Goal: Task Accomplishment & Management: Manage account settings

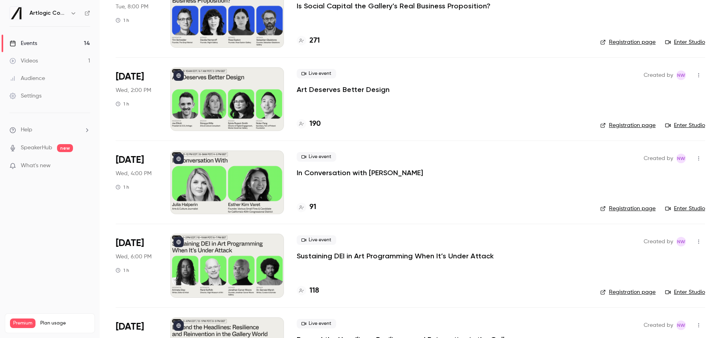
scroll to position [579, 0]
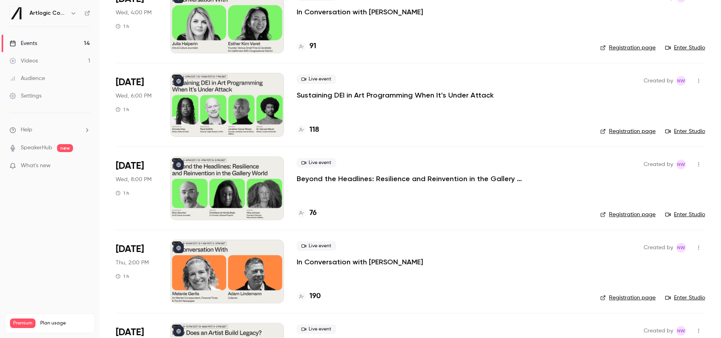
click at [213, 183] on div at bounding box center [227, 189] width 114 height 64
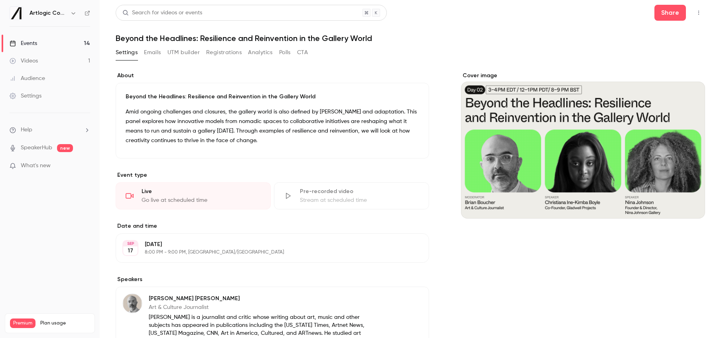
click at [690, 204] on icon "Cover image" at bounding box center [690, 204] width 9 height 6
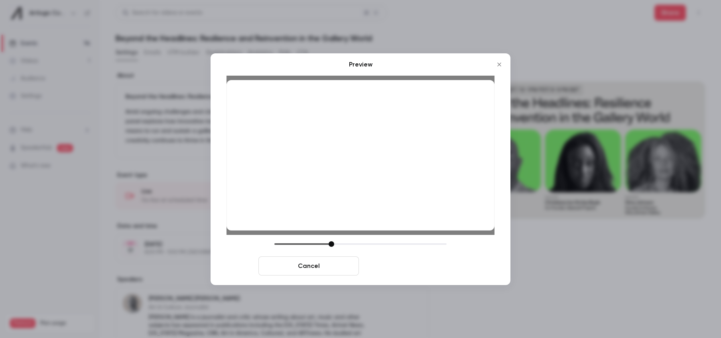
click at [453, 267] on button "Save cover" at bounding box center [412, 266] width 100 height 19
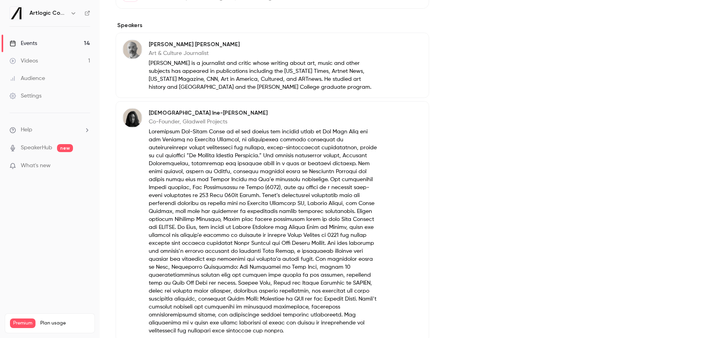
scroll to position [273, 0]
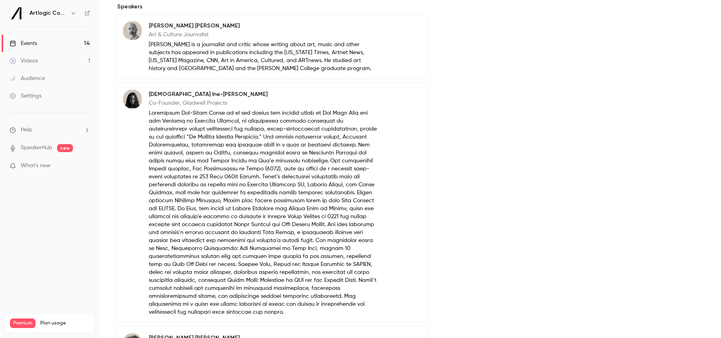
click at [412, 97] on button "Edit" at bounding box center [407, 95] width 29 height 13
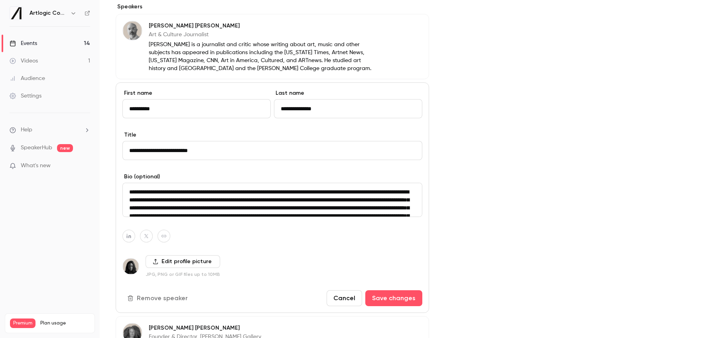
drag, startPoint x: 140, startPoint y: 151, endPoint x: 105, endPoint y: 151, distance: 34.7
click at [106, 152] on main "**********" at bounding box center [410, 169] width 621 height 338
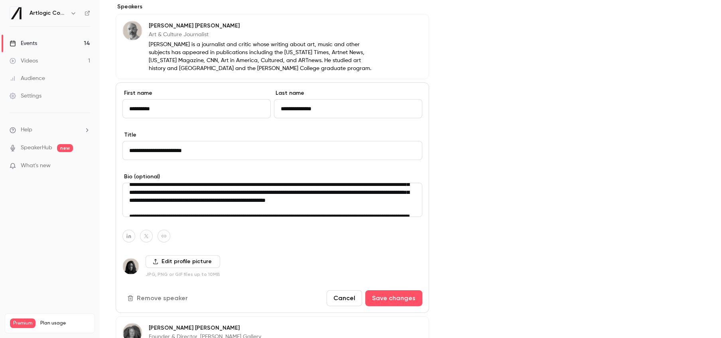
scroll to position [49, 0]
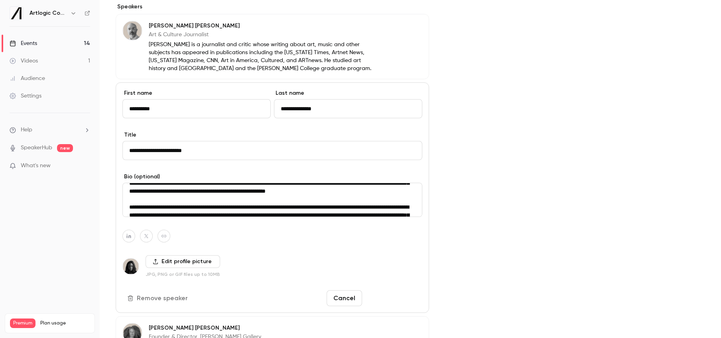
type input "**********"
click at [392, 296] on button "Save changes" at bounding box center [393, 299] width 57 height 16
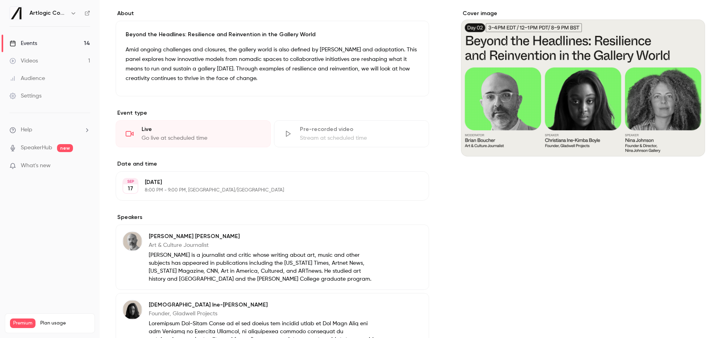
scroll to position [0, 0]
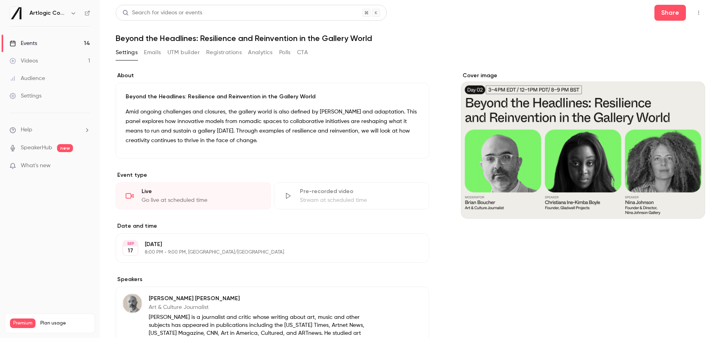
click at [52, 45] on link "Events 14" at bounding box center [50, 44] width 100 height 18
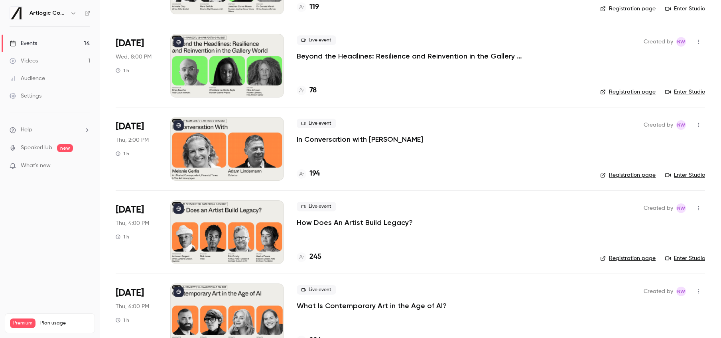
scroll to position [674, 0]
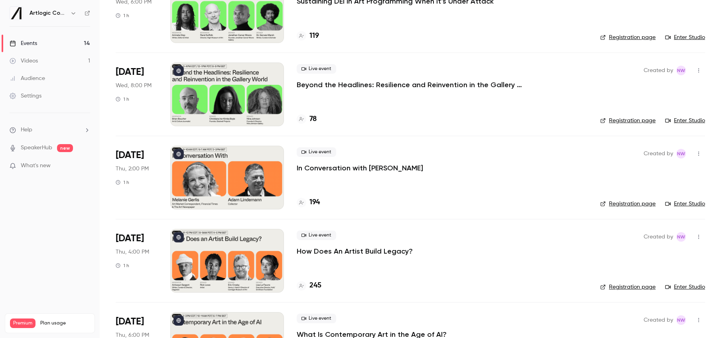
click at [308, 88] on p "Beyond the Headlines: Resilience and Reinvention in the Gallery World" at bounding box center [416, 85] width 239 height 10
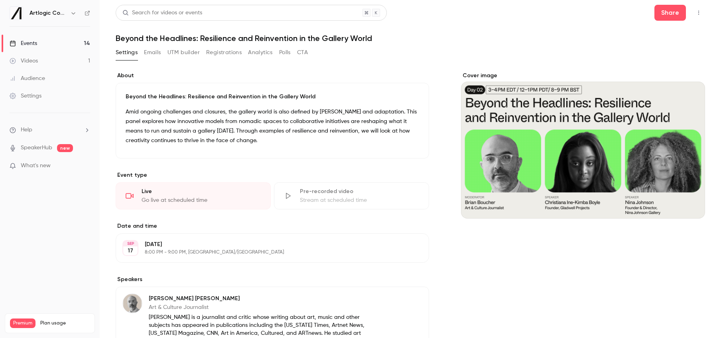
click at [220, 55] on button "Registrations" at bounding box center [223, 52] width 35 height 13
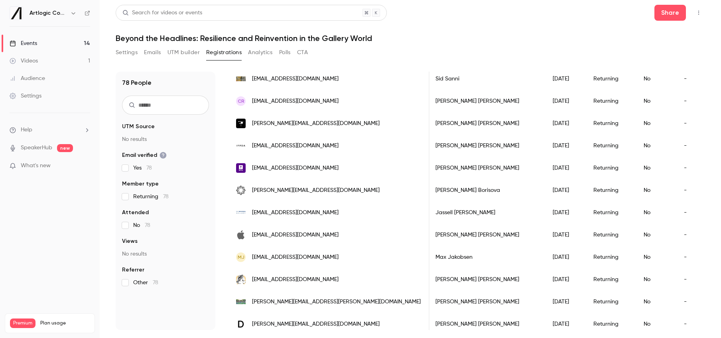
scroll to position [933, 0]
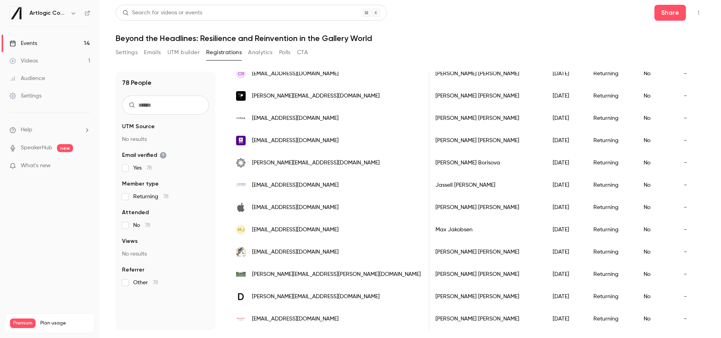
click at [42, 45] on link "Events 14" at bounding box center [50, 44] width 100 height 18
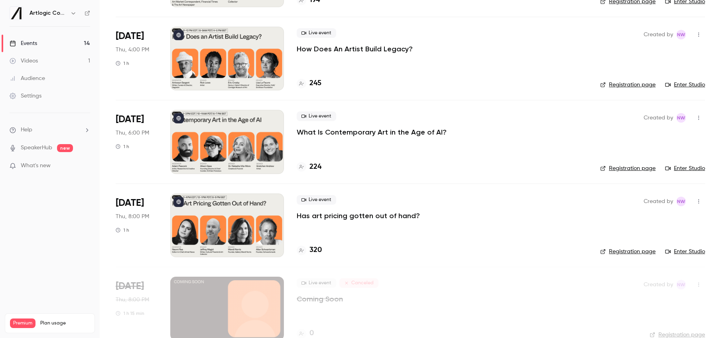
scroll to position [880, 0]
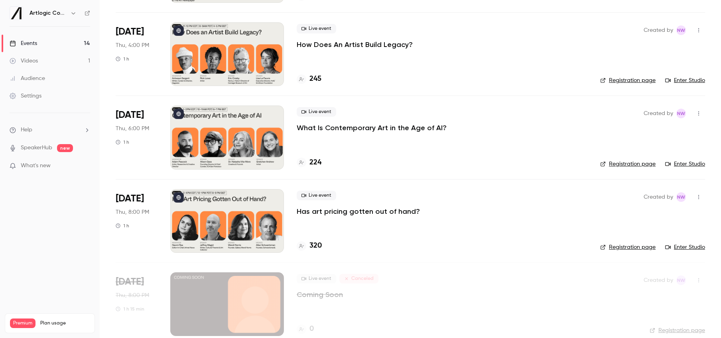
click at [369, 214] on p "Has art pricing gotten out of hand?" at bounding box center [358, 212] width 123 height 10
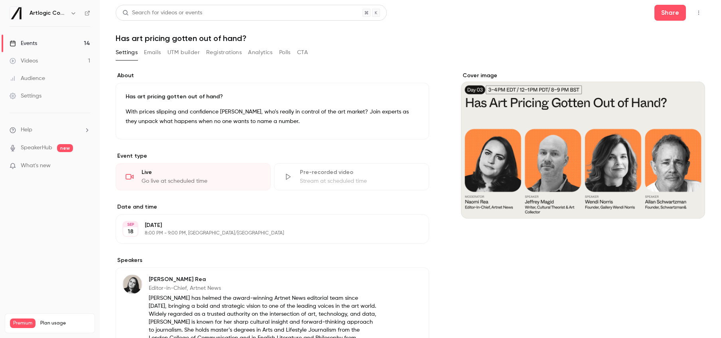
click at [209, 56] on button "Registrations" at bounding box center [223, 52] width 35 height 13
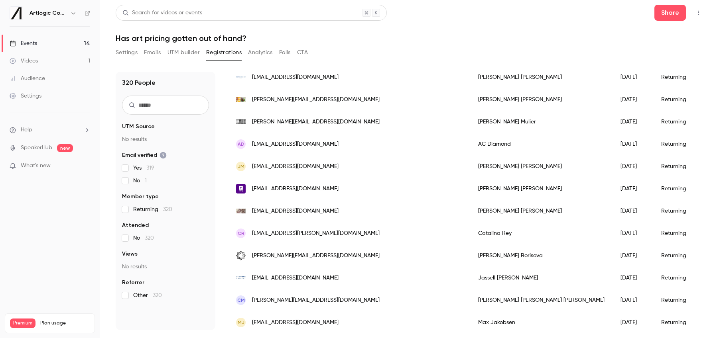
scroll to position [933, 0]
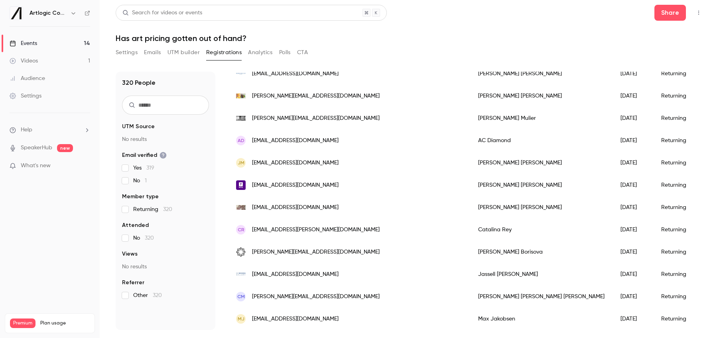
click at [17, 51] on link "Events 14" at bounding box center [50, 44] width 100 height 18
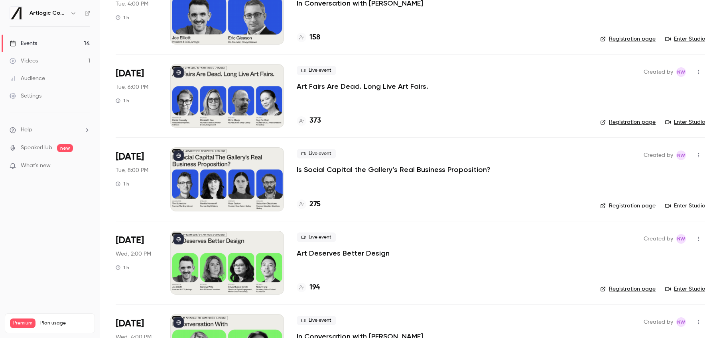
scroll to position [230, 0]
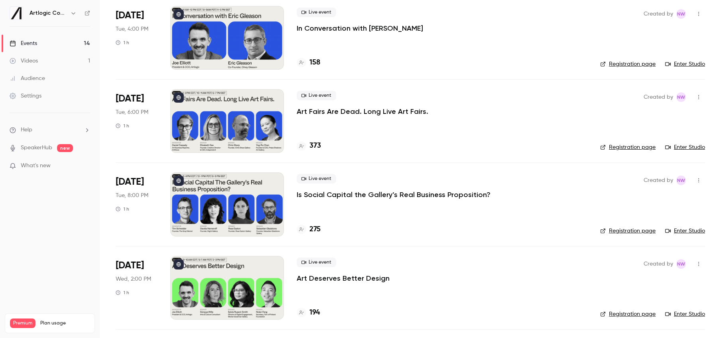
click at [63, 43] on link "Events 14" at bounding box center [50, 44] width 100 height 18
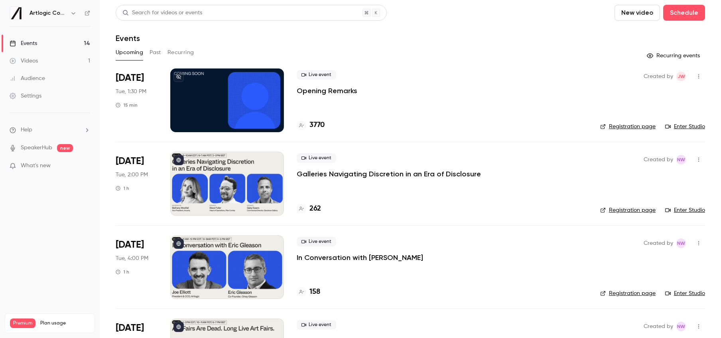
click at [50, 79] on link "Audience" at bounding box center [50, 79] width 100 height 18
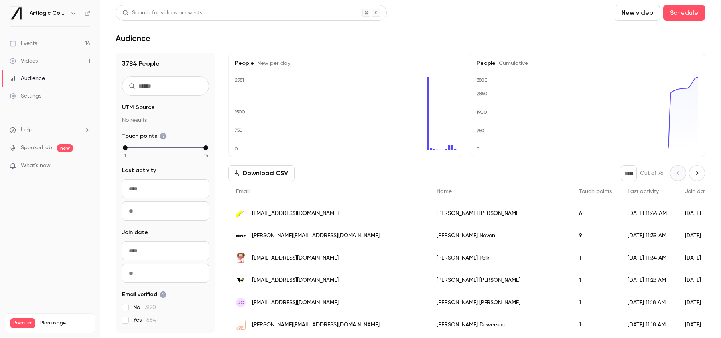
click at [21, 43] on div "Events" at bounding box center [23, 43] width 27 height 8
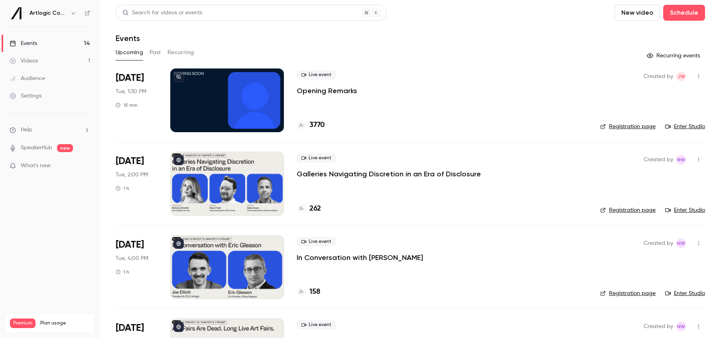
click at [33, 62] on div "Videos" at bounding box center [24, 61] width 28 height 8
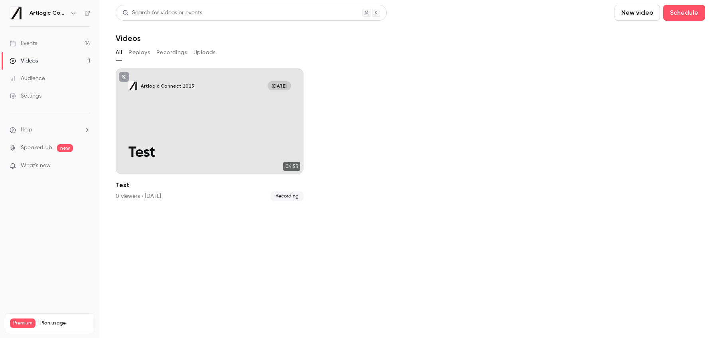
click at [40, 47] on link "Events 14" at bounding box center [50, 44] width 100 height 18
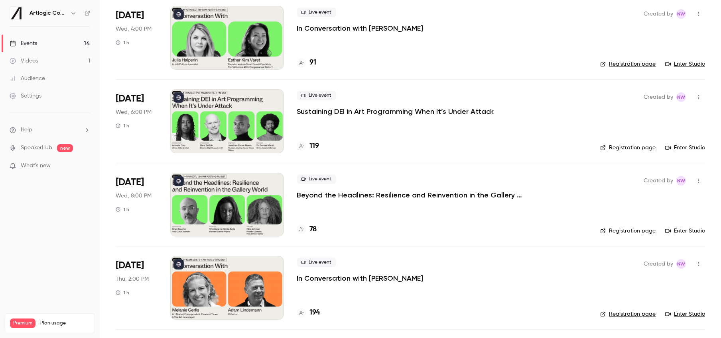
scroll to position [563, 0]
click at [314, 146] on h4 "119" at bounding box center [314, 146] width 10 height 11
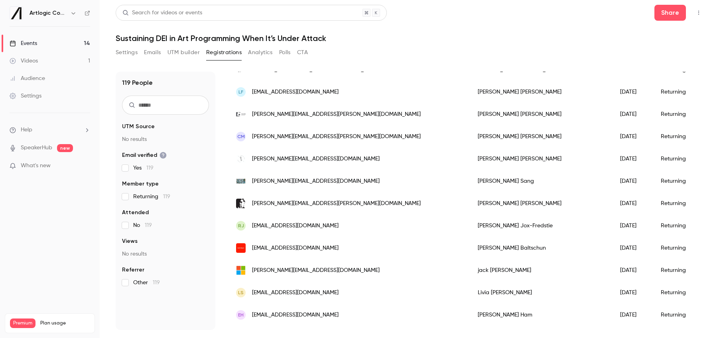
scroll to position [933, 0]
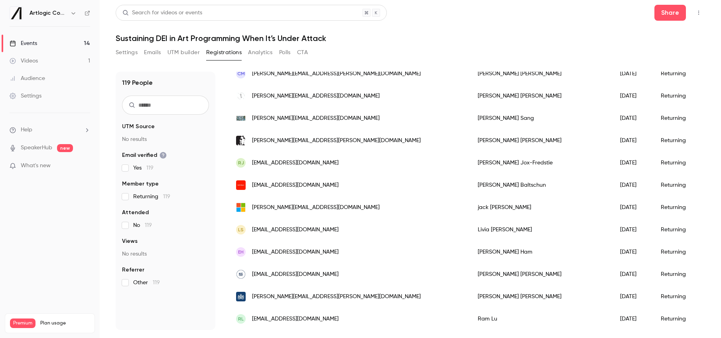
click at [34, 45] on div "Events" at bounding box center [23, 43] width 27 height 8
